Goal: Information Seeking & Learning: Compare options

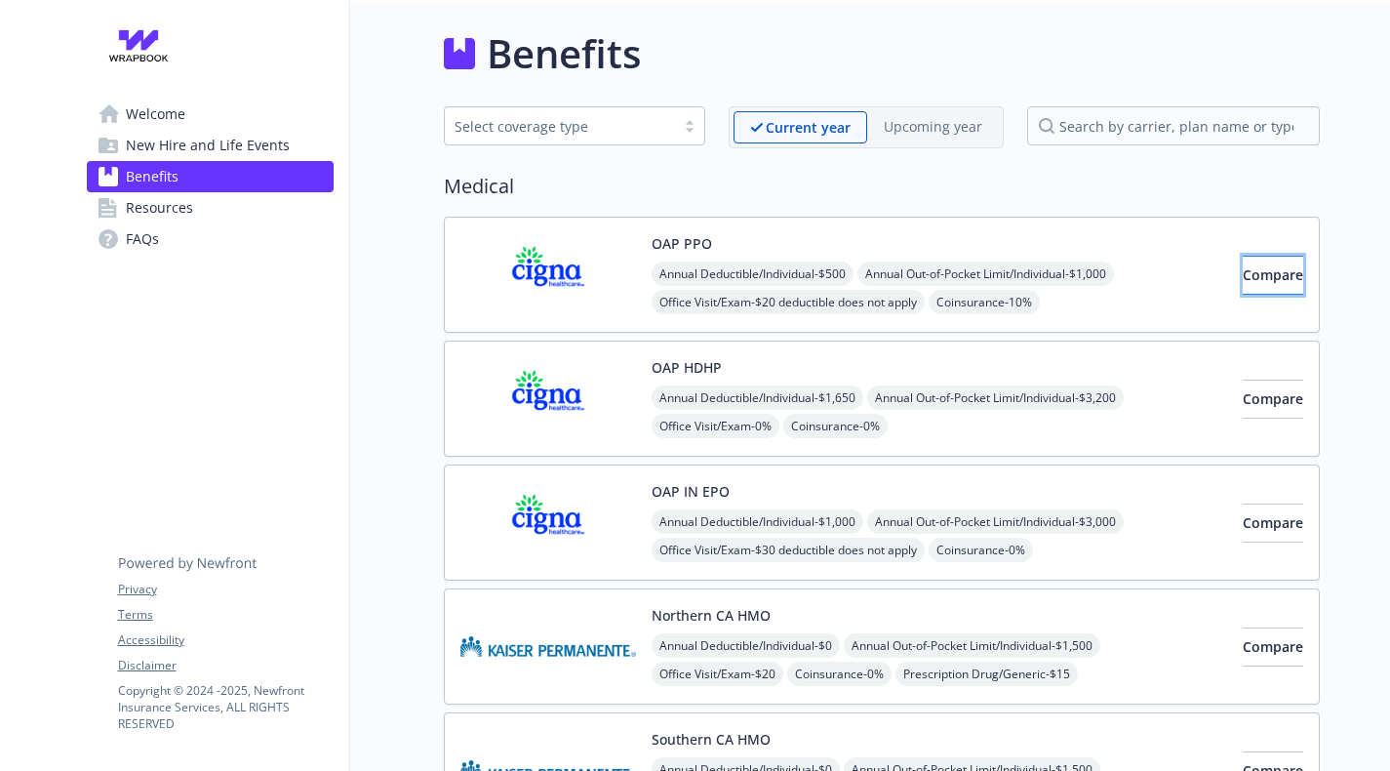
click at [1243, 273] on span "Compare" at bounding box center [1273, 274] width 60 height 19
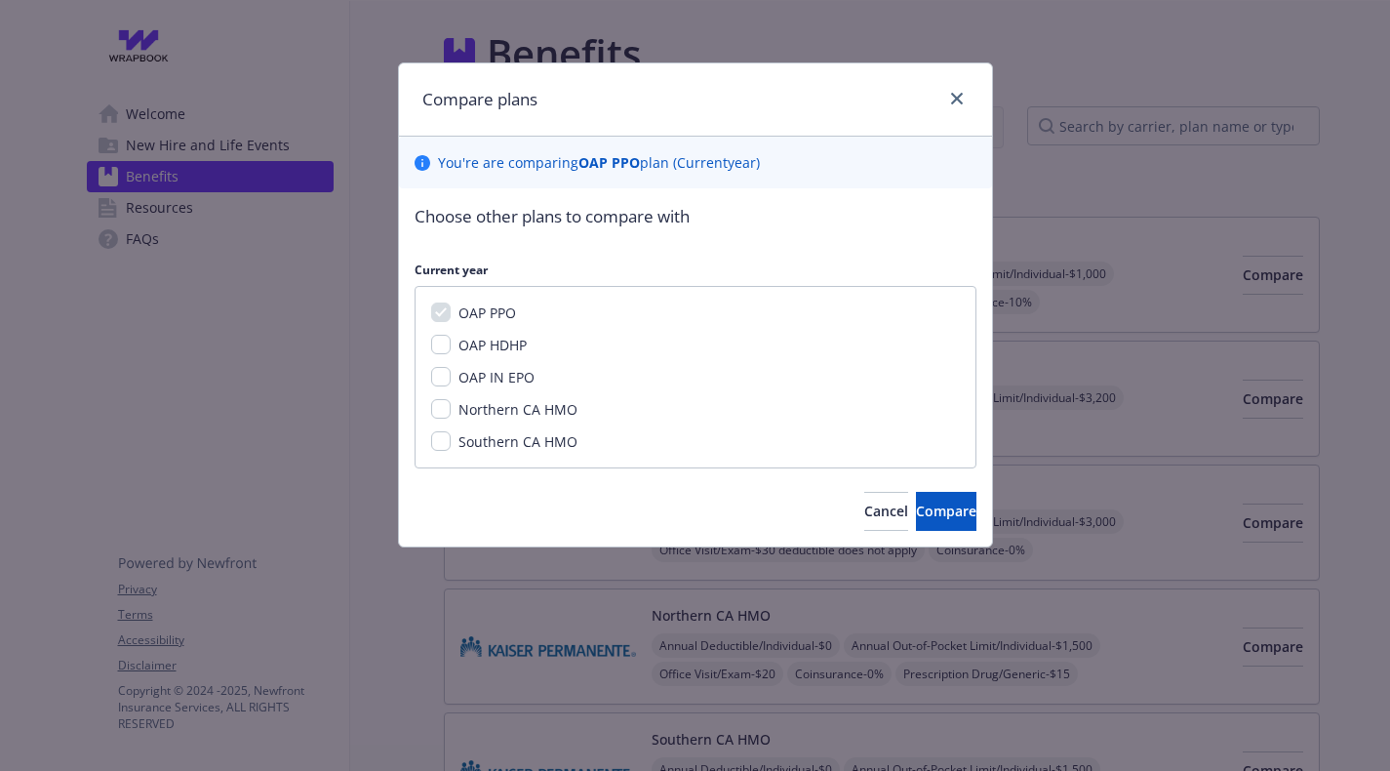
click at [502, 352] on span "OAP HDHP" at bounding box center [493, 345] width 68 height 19
click at [451, 352] on input "OAP HDHP" at bounding box center [441, 345] width 20 height 20
checkbox input "true"
click at [916, 518] on button "Compare" at bounding box center [946, 511] width 60 height 39
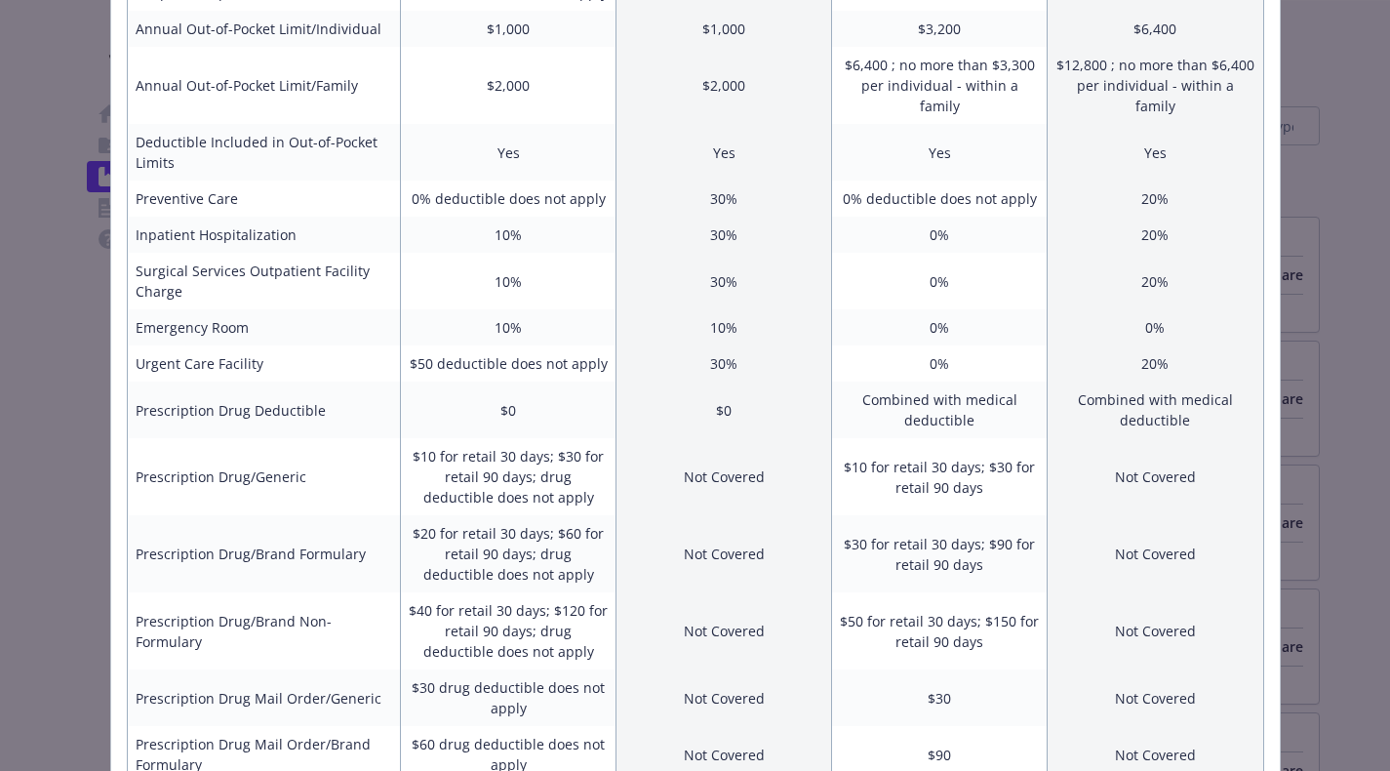
scroll to position [562, 0]
